Goal: Task Accomplishment & Management: Use online tool/utility

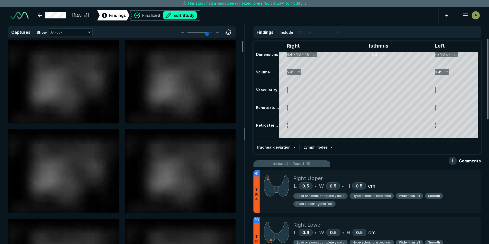
scroll to position [1637, 2859]
click at [197, 15] on button "Edit Study" at bounding box center [180, 15] width 34 height 8
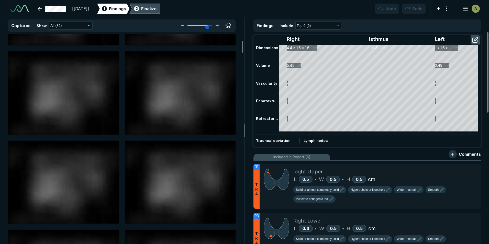
scroll to position [0, 0]
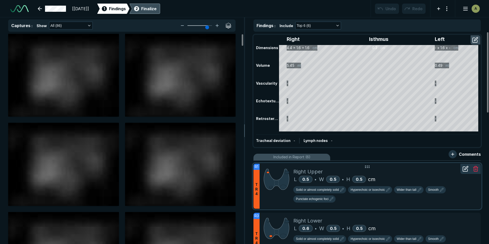
drag, startPoint x: 423, startPoint y: 184, endPoint x: 450, endPoint y: 189, distance: 27.6
click at [451, 189] on div "Solid or almost completely solid Hyperechoic or isoechoic Wider than tall Smoot…" at bounding box center [384, 193] width 183 height 21
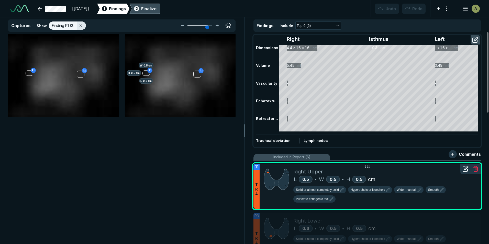
scroll to position [1548, 1673]
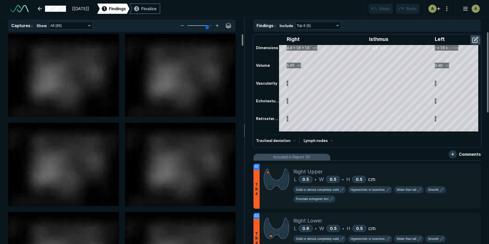
scroll to position [1666, 2859]
click at [475, 38] on button "button" at bounding box center [475, 40] width 9 height 8
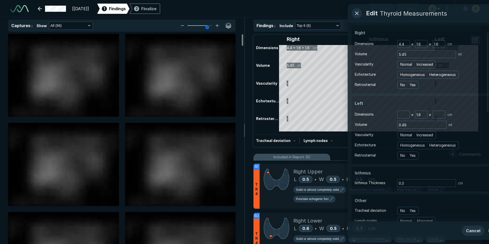
scroll to position [1542, 1394]
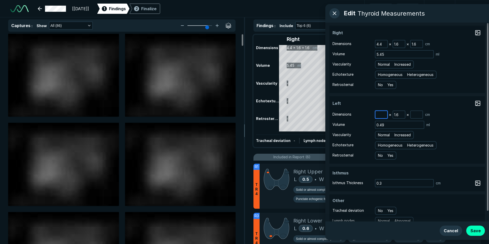
click at [381, 115] on input at bounding box center [382, 114] width 12 height 7
type input "4.5"
click at [417, 113] on input at bounding box center [417, 114] width 12 height 7
type input "1.2"
click at [478, 228] on button "Save" at bounding box center [475, 231] width 19 height 10
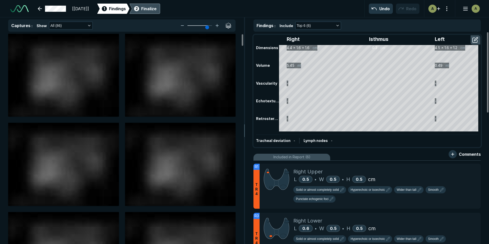
click at [157, 10] on div "Finalize" at bounding box center [148, 9] width 15 height 6
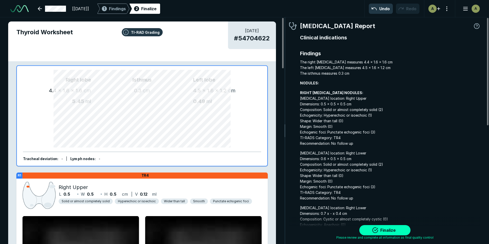
scroll to position [1648, 1514]
click at [390, 230] on button "Finalize" at bounding box center [384, 230] width 51 height 10
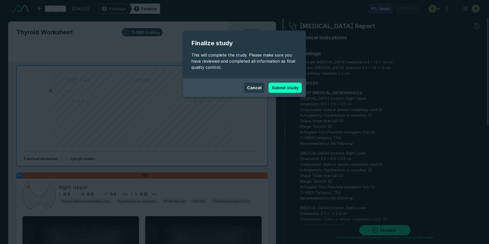
click at [292, 87] on button "Submit study" at bounding box center [285, 88] width 33 height 10
